Goal: Task Accomplishment & Management: Manage account settings

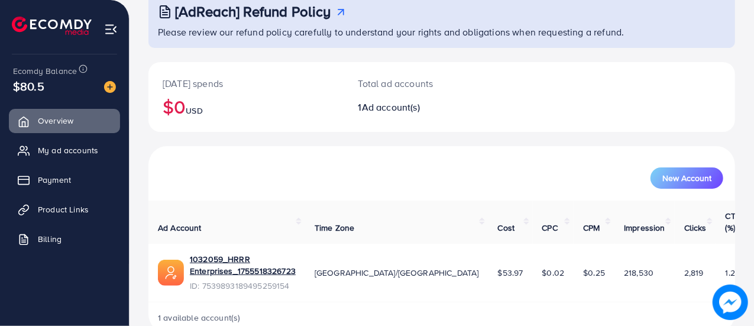
scroll to position [80, 0]
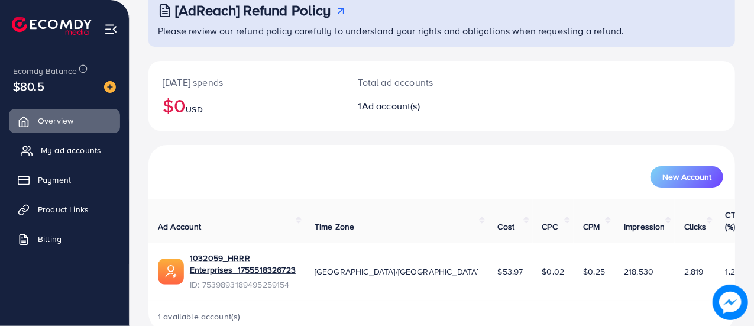
click at [49, 156] on span "My ad accounts" at bounding box center [71, 150] width 60 height 12
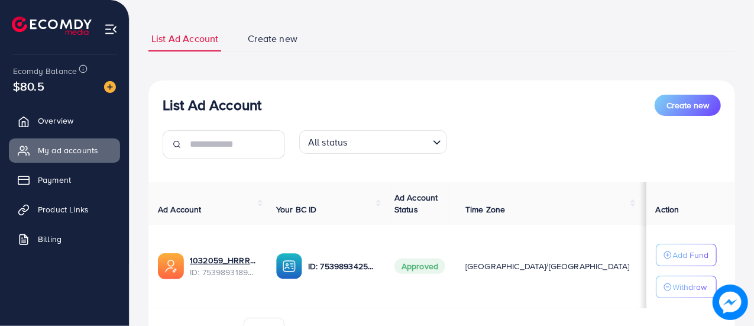
scroll to position [128, 0]
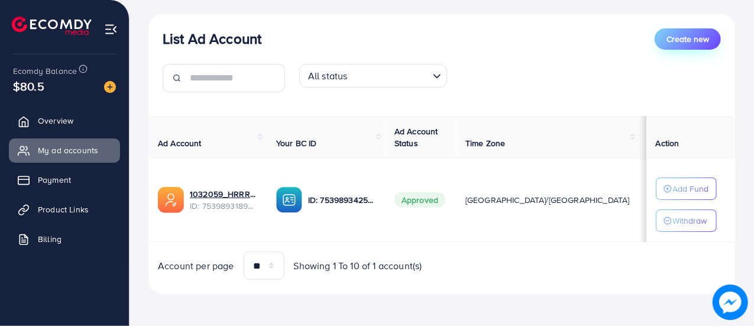
click at [674, 44] on span "Create new" at bounding box center [688, 39] width 43 height 12
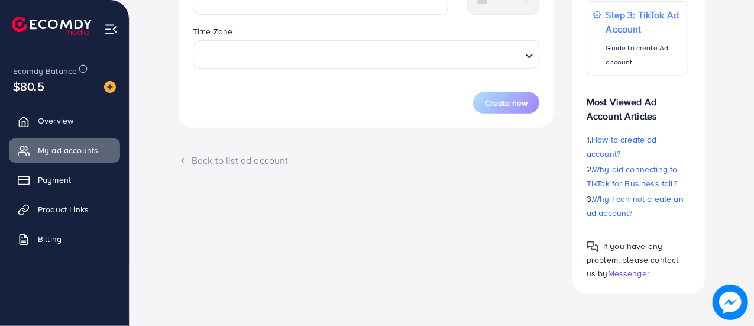
scroll to position [288, 0]
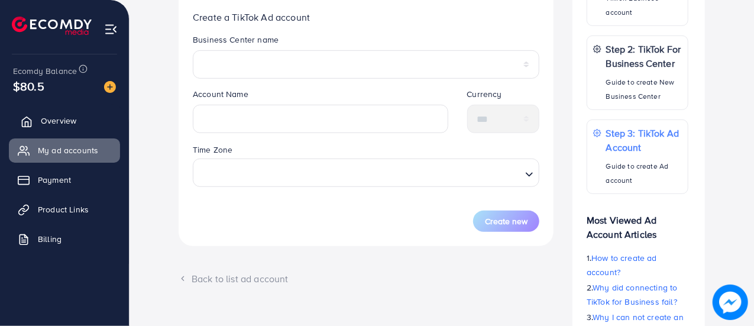
click at [52, 124] on span "Overview" at bounding box center [58, 121] width 35 height 12
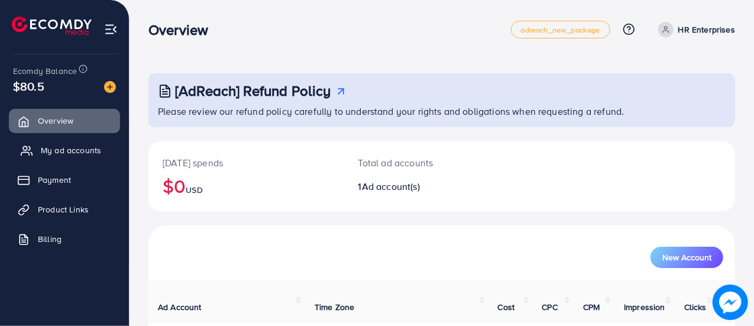
click at [49, 141] on link "My ad accounts" at bounding box center [64, 150] width 111 height 24
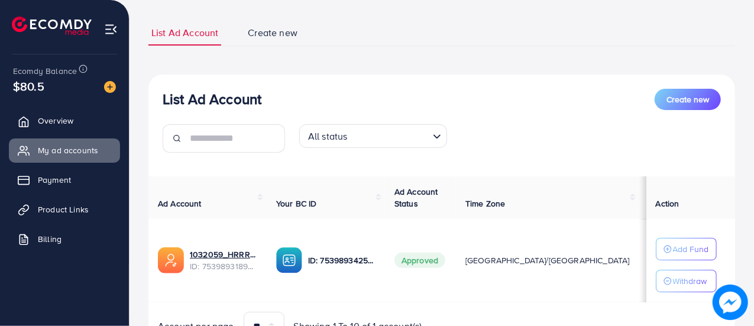
scroll to position [128, 0]
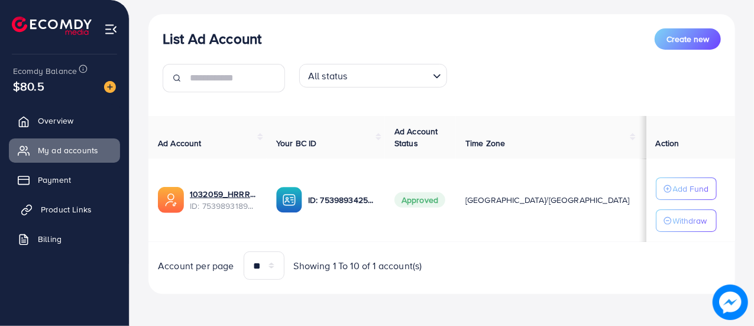
click at [79, 204] on span "Product Links" at bounding box center [66, 210] width 51 height 12
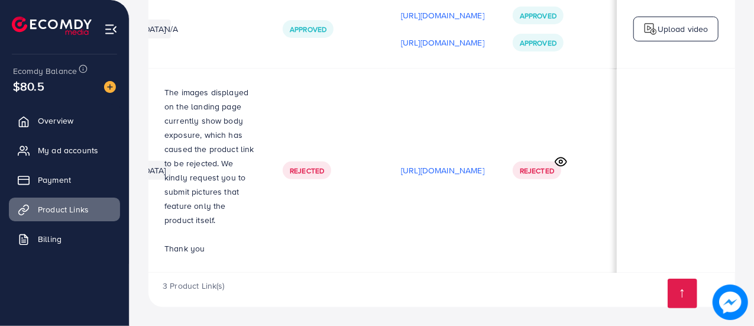
scroll to position [0, 350]
drag, startPoint x: 399, startPoint y: 273, endPoint x: 192, endPoint y: 284, distance: 207.3
click at [192, 284] on div "3 Product Link(s)" at bounding box center [441, 290] width 587 height 34
click at [387, 267] on td "[URL][DOMAIN_NAME]" at bounding box center [443, 171] width 112 height 204
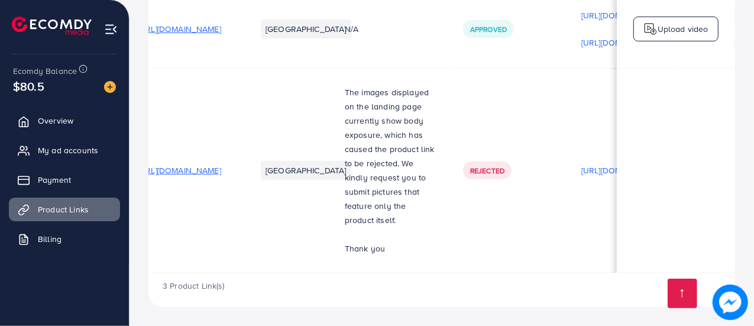
scroll to position [0, 0]
